Goal: Find specific page/section: Find specific page/section

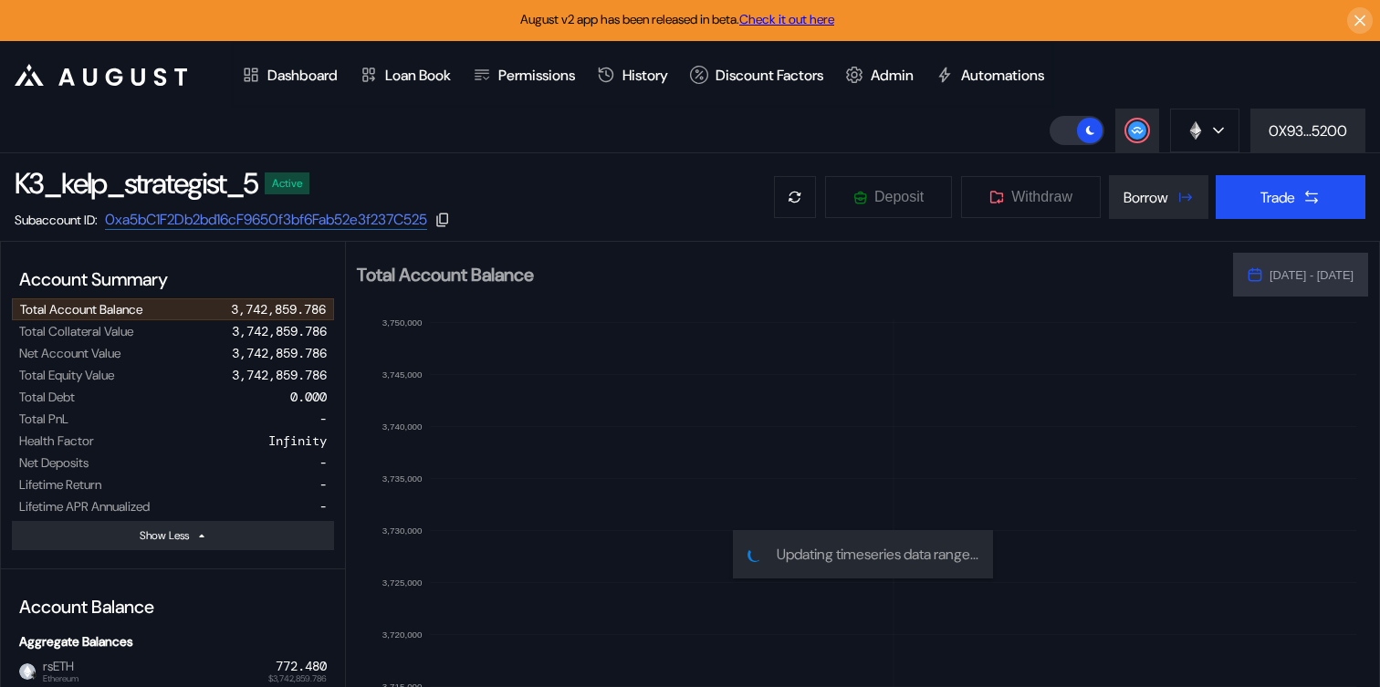
select select "*"
click at [910, 78] on div "Admin" at bounding box center [892, 75] width 43 height 19
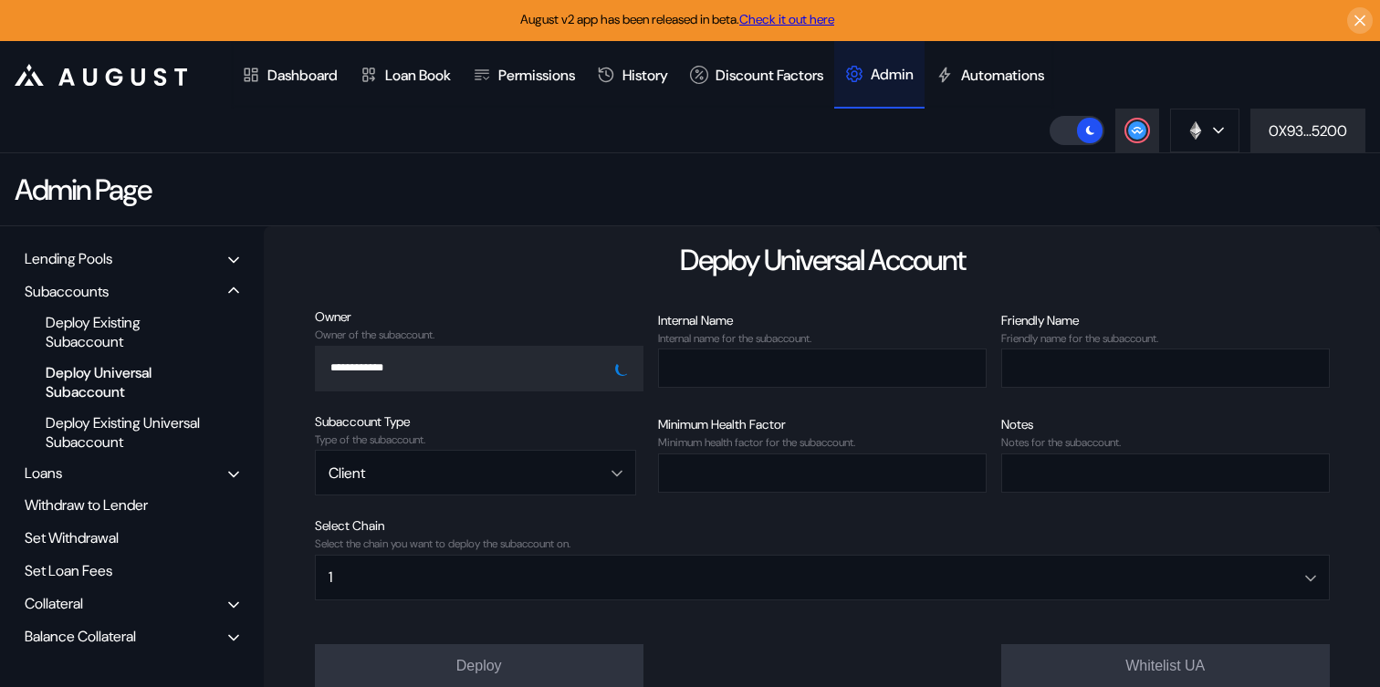
click at [85, 267] on div "Lending Pools" at bounding box center [69, 258] width 88 height 19
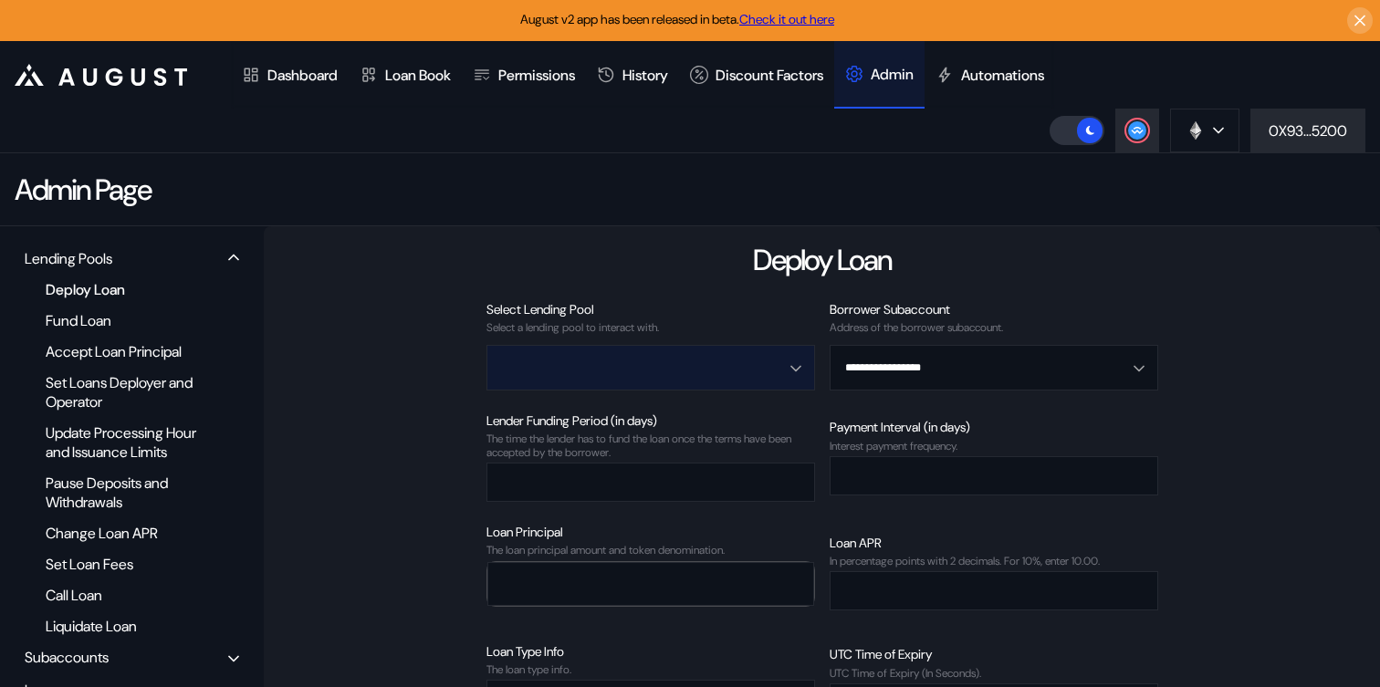
click at [761, 362] on input "Open menu" at bounding box center [640, 368] width 281 height 44
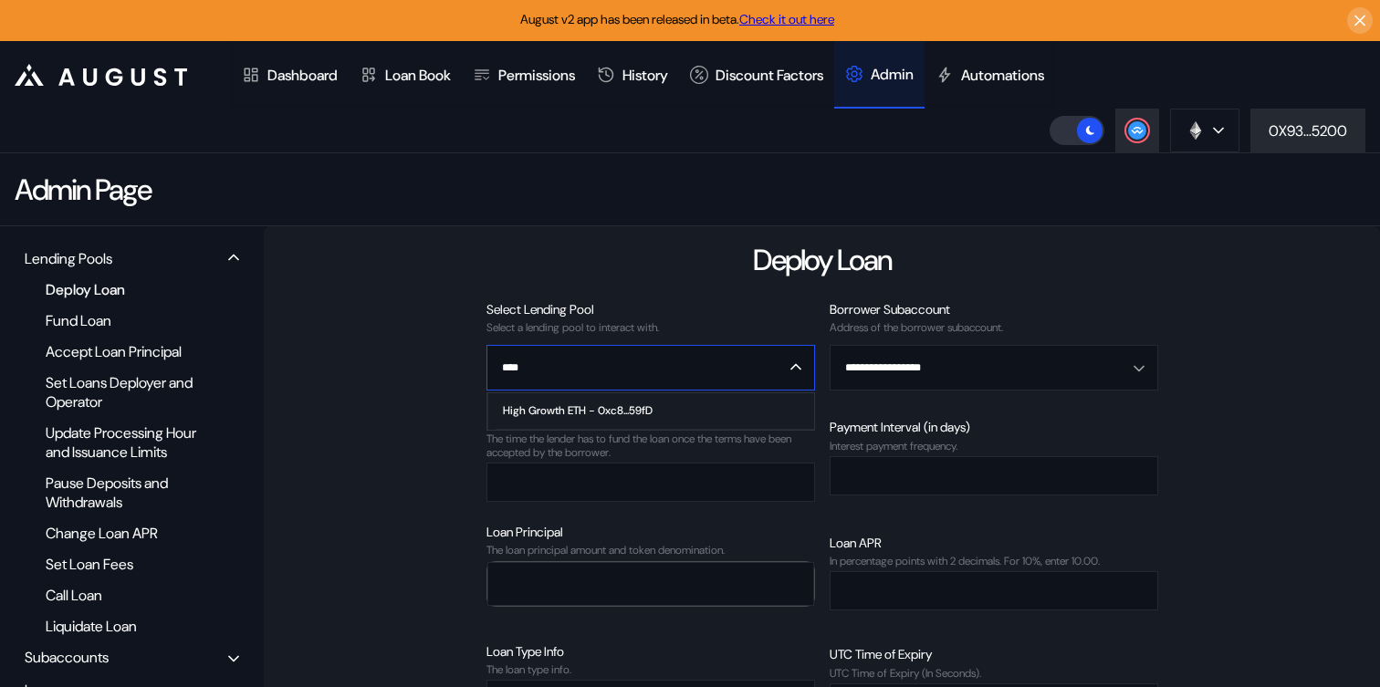
click at [726, 403] on span "High Growth ETH - 0xc8...59fD" at bounding box center [655, 411] width 318 height 37
type input "**********"
